Goal: Task Accomplishment & Management: Use online tool/utility

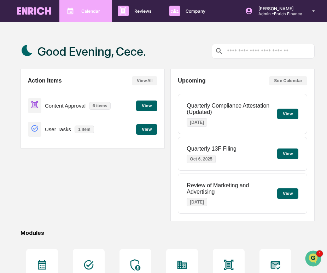
click at [88, 13] on p "Calendar" at bounding box center [90, 10] width 28 height 5
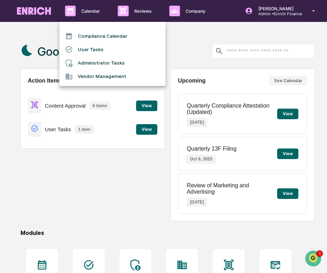
click at [140, 14] on div at bounding box center [163, 136] width 327 height 273
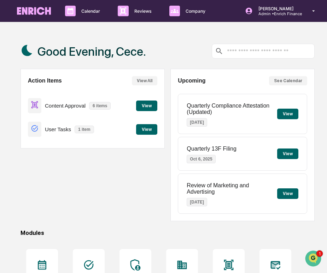
click at [140, 14] on div "Reviews Approval Management" at bounding box center [137, 11] width 44 height 11
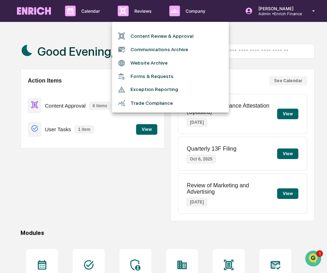
click at [142, 36] on li "Content Review & Approval" at bounding box center [170, 35] width 117 height 13
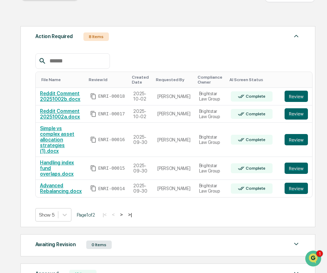
scroll to position [100, 0]
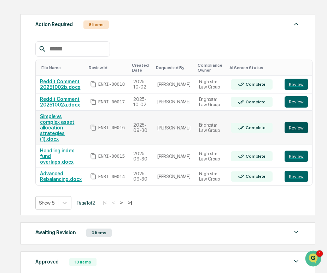
click at [284, 128] on button "Review" at bounding box center [295, 127] width 23 height 11
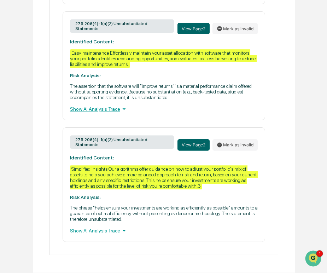
scroll to position [764, 0]
